Goal: Information Seeking & Learning: Learn about a topic

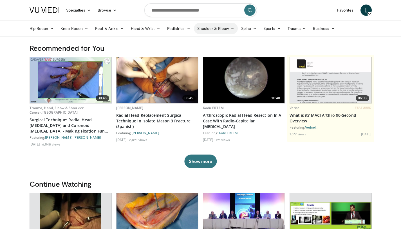
click at [235, 31] on link "Shoulder & Elbow" at bounding box center [216, 28] width 44 height 11
click at [206, 43] on link "Elbow" at bounding box center [204, 41] width 67 height 9
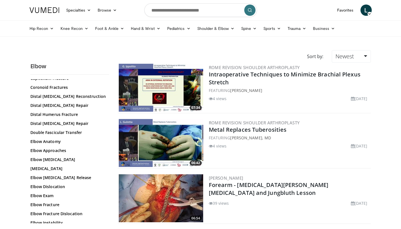
scroll to position [440, 0]
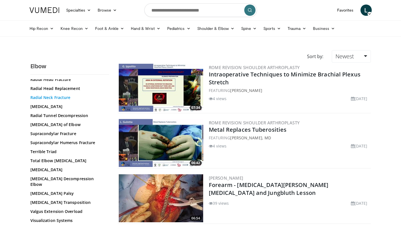
click at [61, 100] on link "Radial Neck Fracture" at bounding box center [68, 98] width 76 height 6
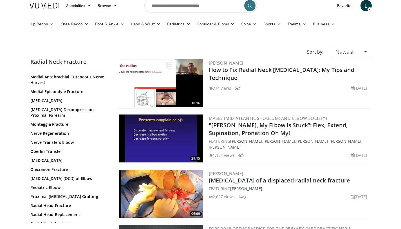
scroll to position [352, 0]
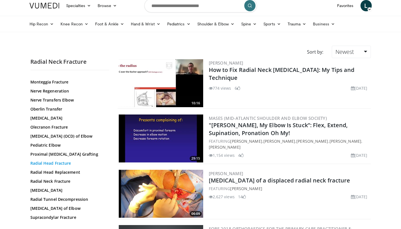
click at [63, 166] on link "Radial Head Fracture" at bounding box center [68, 163] width 76 height 6
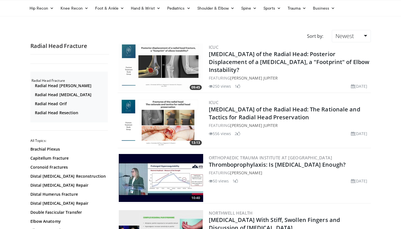
scroll to position [156, 0]
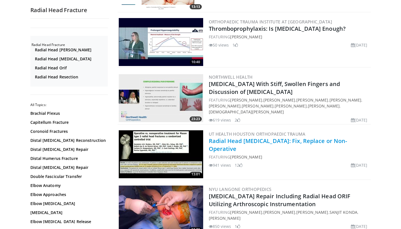
click at [312, 143] on link "Radial Head Fractures: Fix, Replace or Non-Operative" at bounding box center [278, 144] width 139 height 15
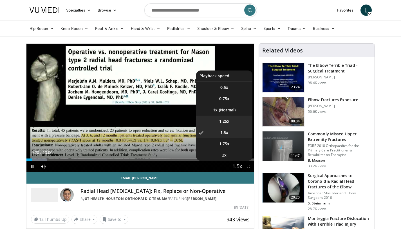
click at [228, 120] on span "1.25x" at bounding box center [224, 121] width 10 height 6
click at [231, 108] on li "1x" at bounding box center [224, 109] width 56 height 11
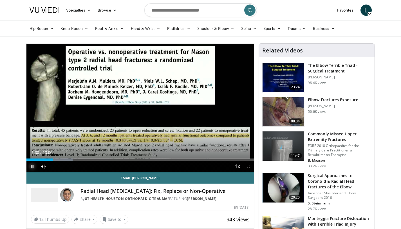
click at [30, 167] on span "Video Player" at bounding box center [31, 165] width 11 height 11
